Goal: Information Seeking & Learning: Learn about a topic

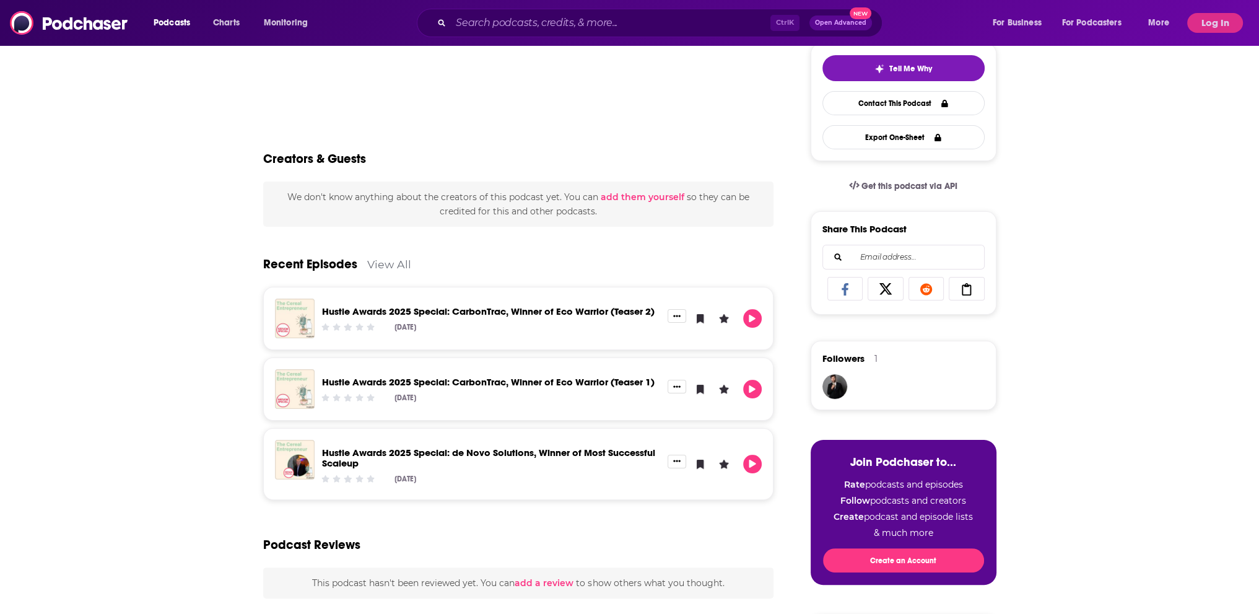
scroll to position [537, 0]
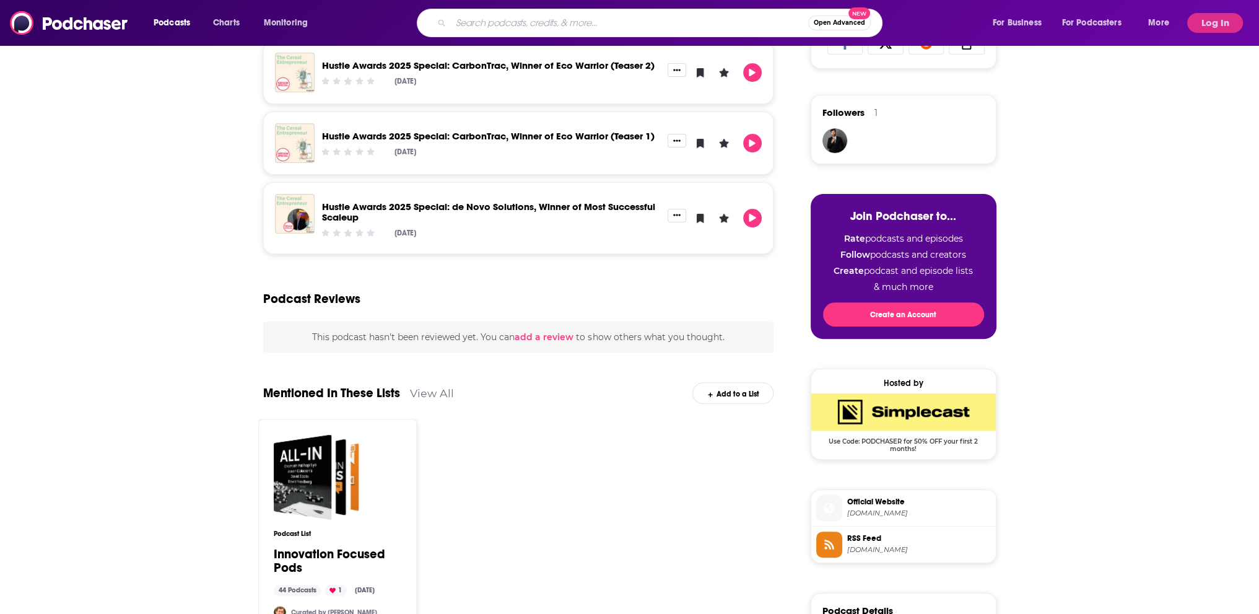
click at [562, 22] on input "Search podcasts, credits, & more..." at bounding box center [629, 23] width 357 height 20
type input "the well nourished mama"
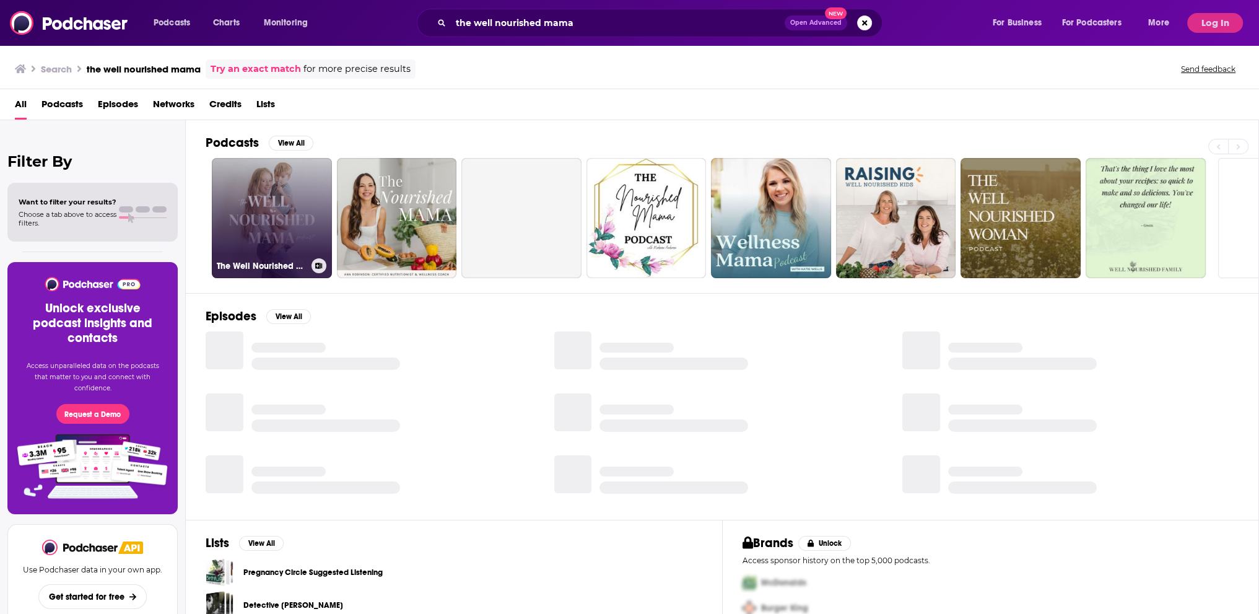
click at [272, 196] on link "The Well Nourished Mama" at bounding box center [272, 218] width 120 height 120
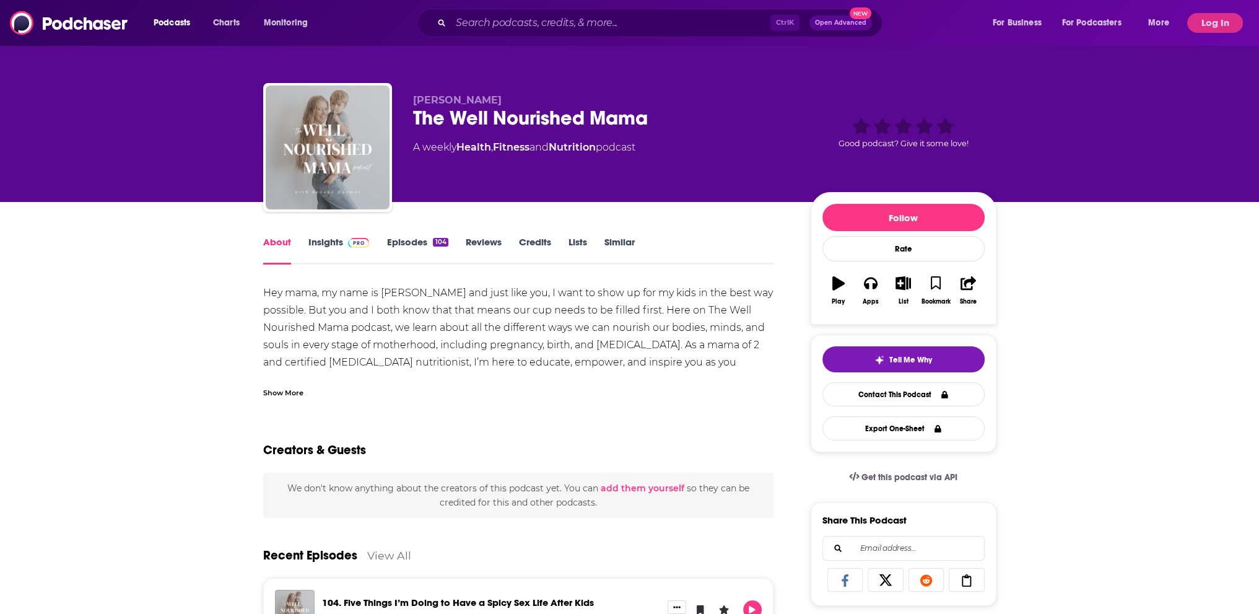
click at [339, 242] on link "Insights" at bounding box center [338, 250] width 61 height 28
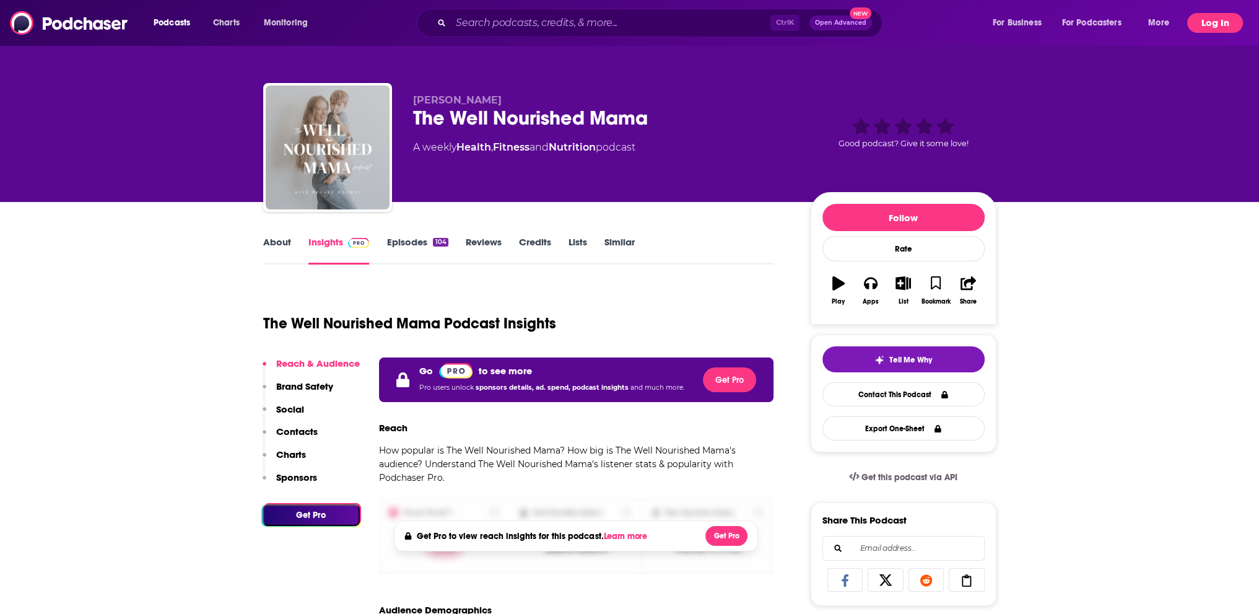
click at [1206, 20] on button "Log In" at bounding box center [1215, 23] width 56 height 20
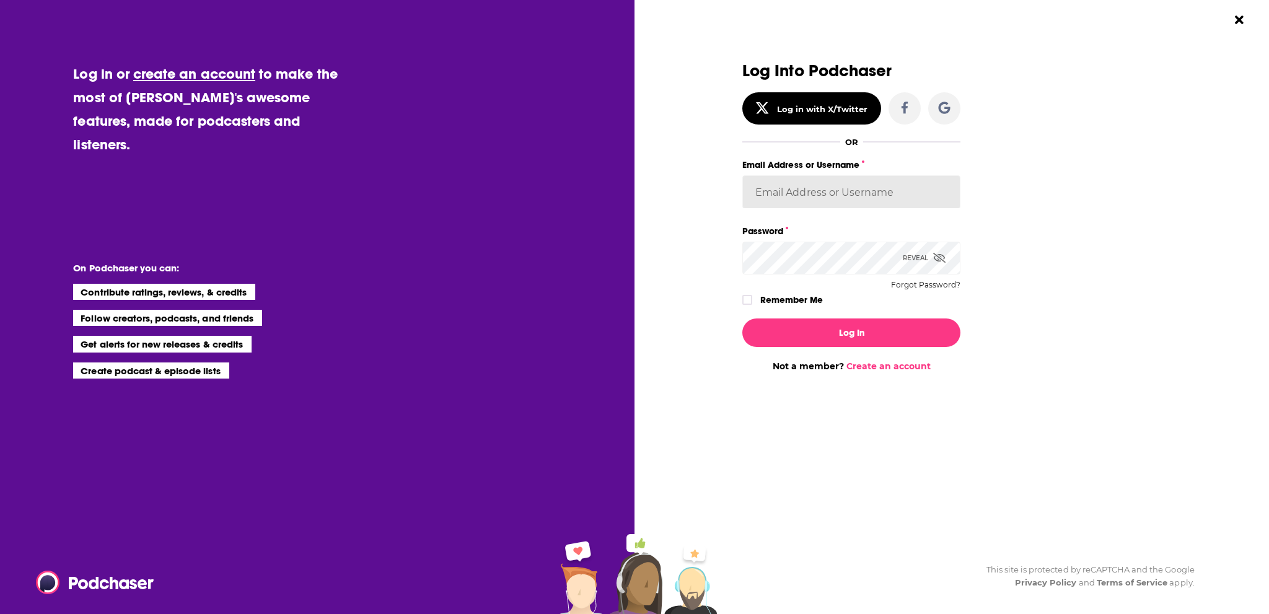
type input "TheKeyPR"
click at [748, 303] on icon "Dialog" at bounding box center [746, 299] width 7 height 7
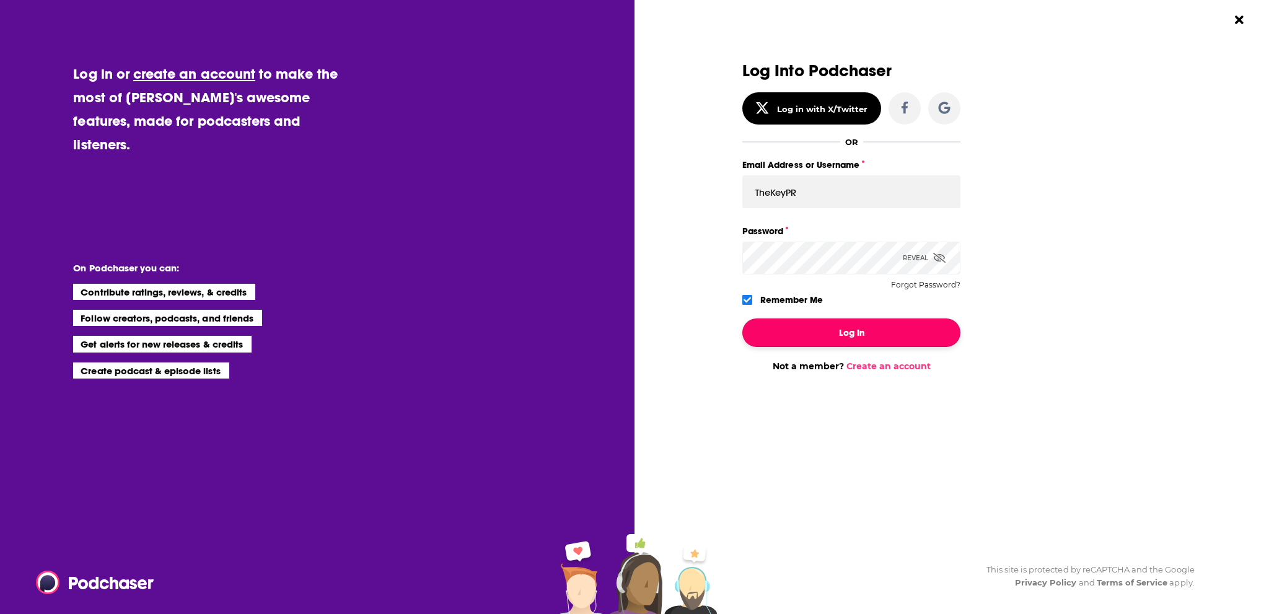
click at [778, 328] on button "Log In" at bounding box center [851, 332] width 218 height 28
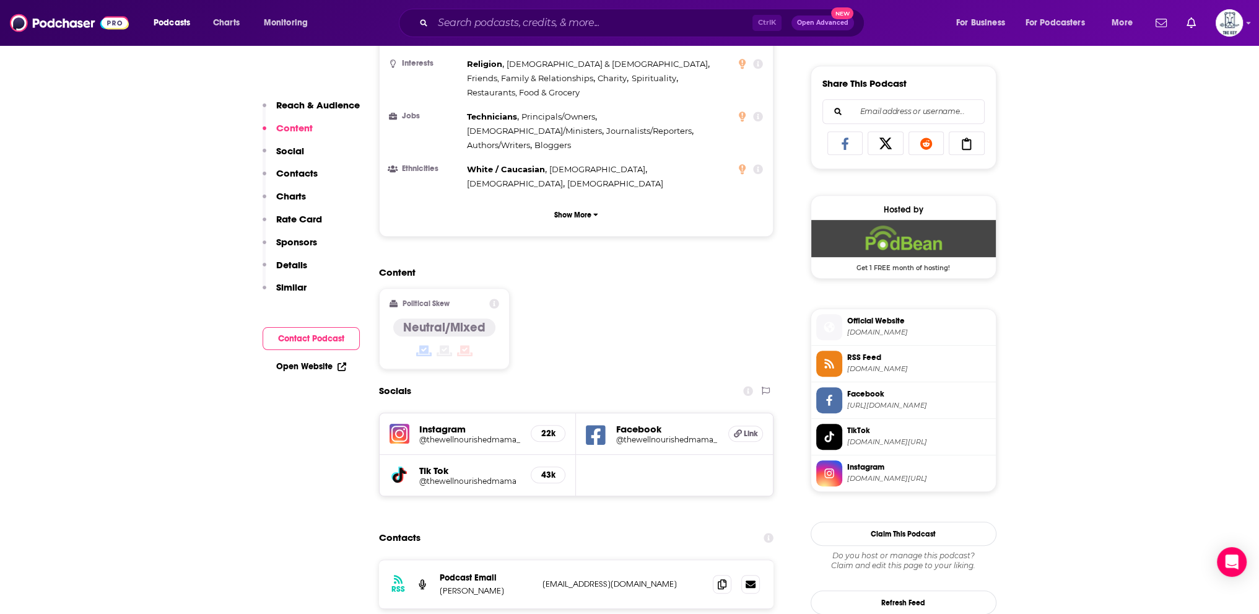
scroll to position [805, 0]
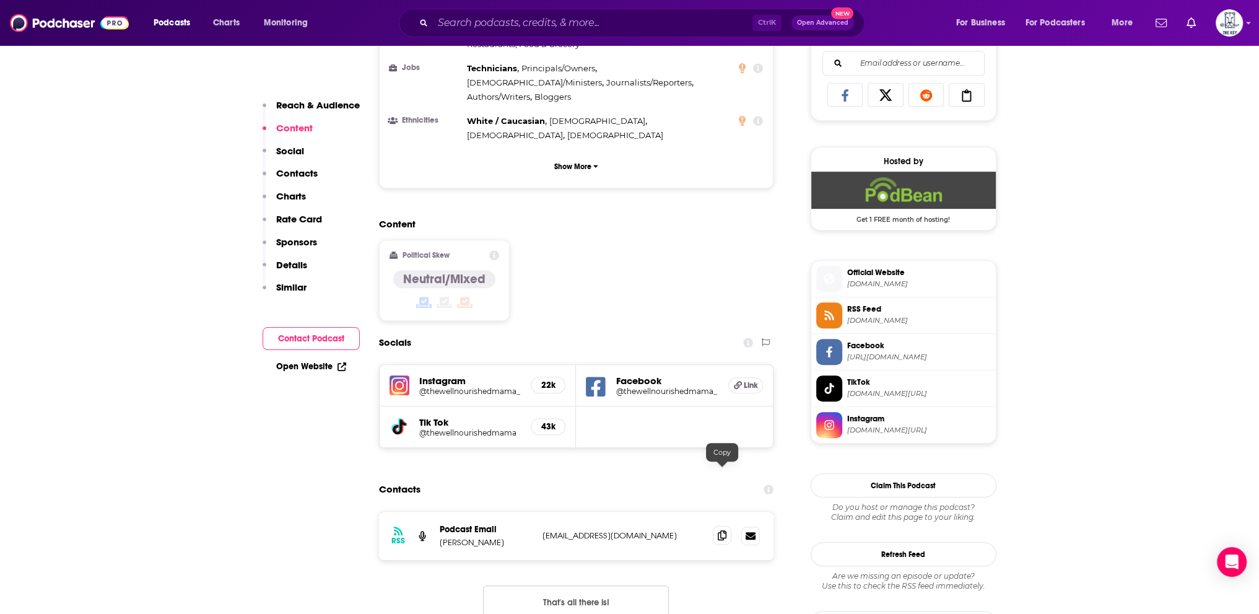
click at [725, 530] on icon at bounding box center [722, 535] width 9 height 10
